Goal: Transaction & Acquisition: Download file/media

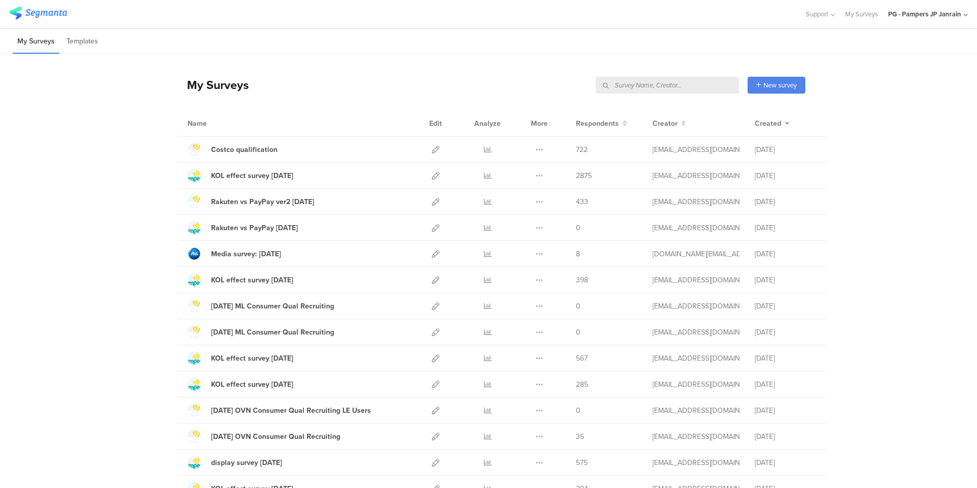
click at [620, 83] on input "text" at bounding box center [667, 85] width 143 height 17
type input "すく"
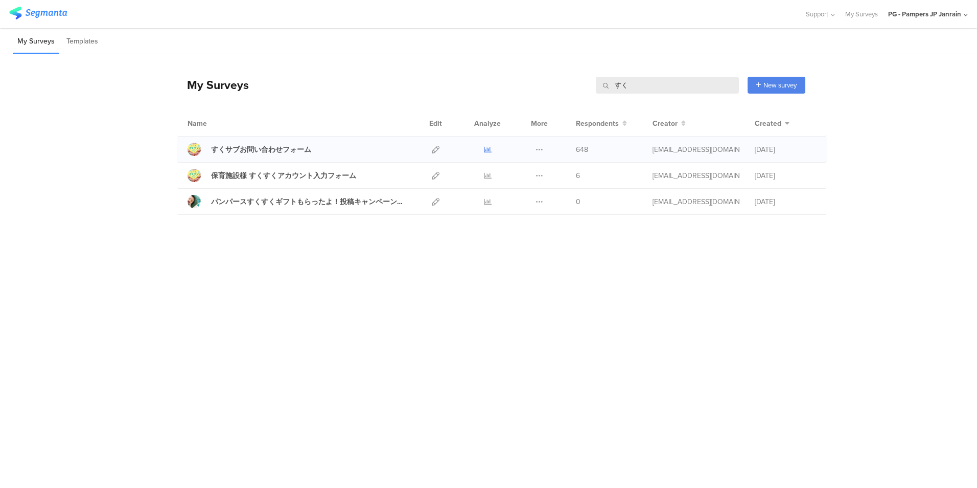
click at [489, 148] on icon at bounding box center [488, 150] width 8 height 8
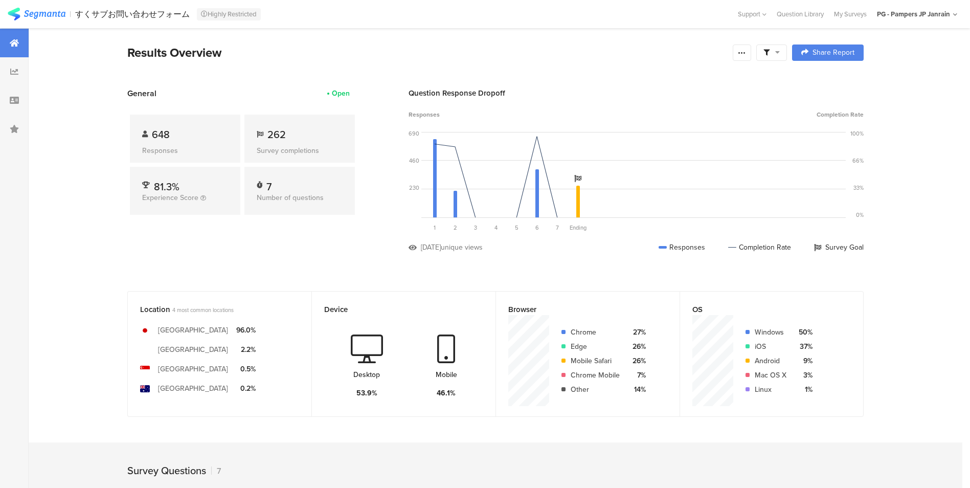
click at [581, 52] on div "Results Overview" at bounding box center [427, 52] width 600 height 18
click at [746, 52] on icon at bounding box center [742, 53] width 8 height 8
click at [635, 158] on span "Export Results" at bounding box center [635, 156] width 46 height 11
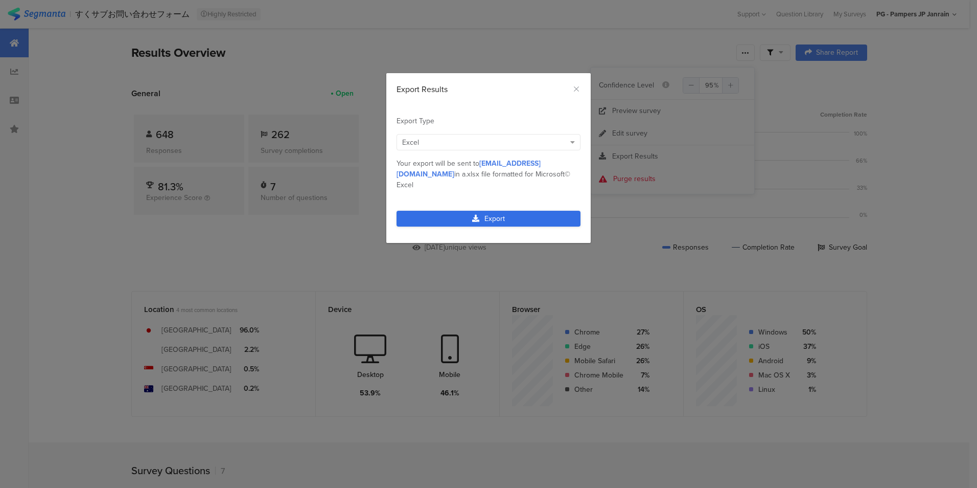
click at [480, 211] on link "Export" at bounding box center [489, 219] width 184 height 16
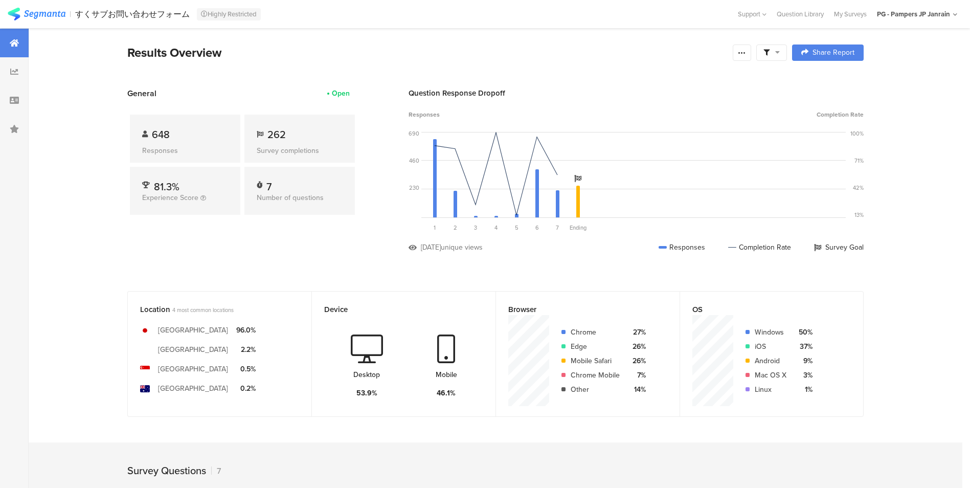
click at [371, 239] on section "General Open 648 Responses 262 Survey completions 81.3% Experience Score 7 Numb…" at bounding box center [495, 177] width 818 height 180
click at [328, 255] on div "General Open 648 Responses 262 Survey completions 81.3% Experience Score 7 Numb…" at bounding box center [242, 177] width 230 height 180
